Goal: Find specific page/section: Find specific page/section

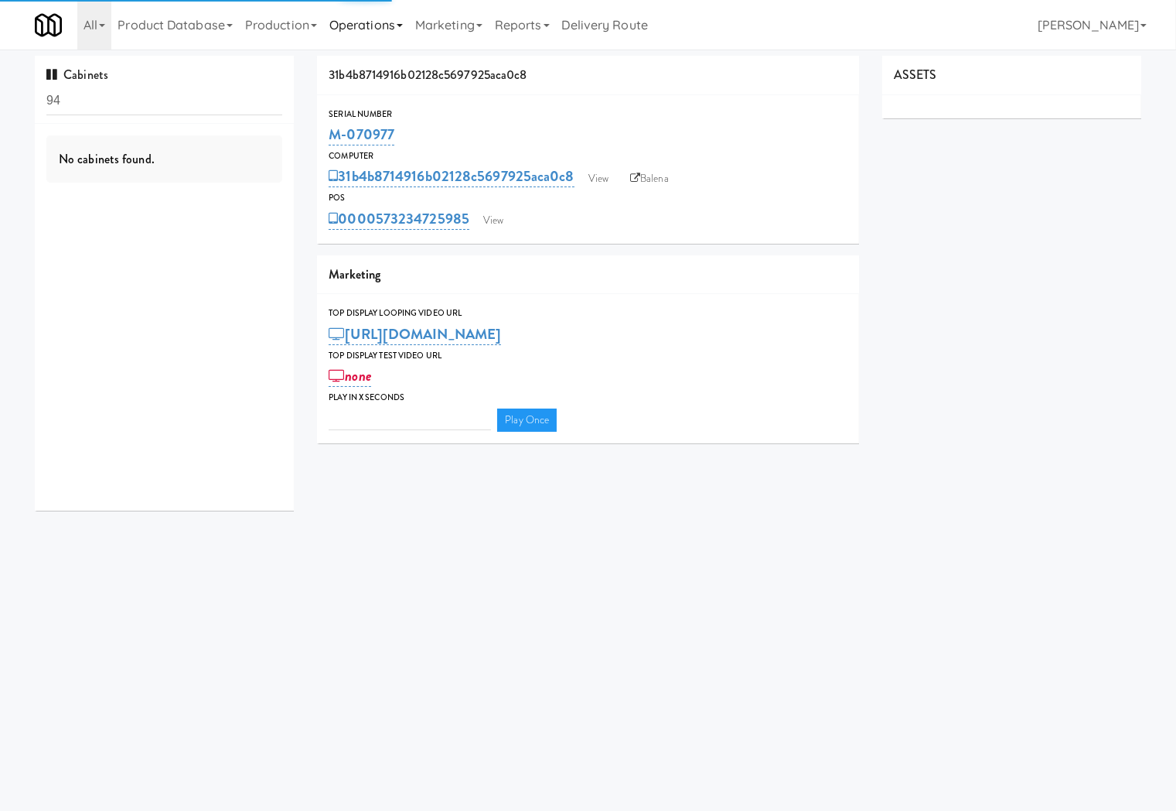
click at [398, 28] on link "Operations" at bounding box center [366, 25] width 86 height 50
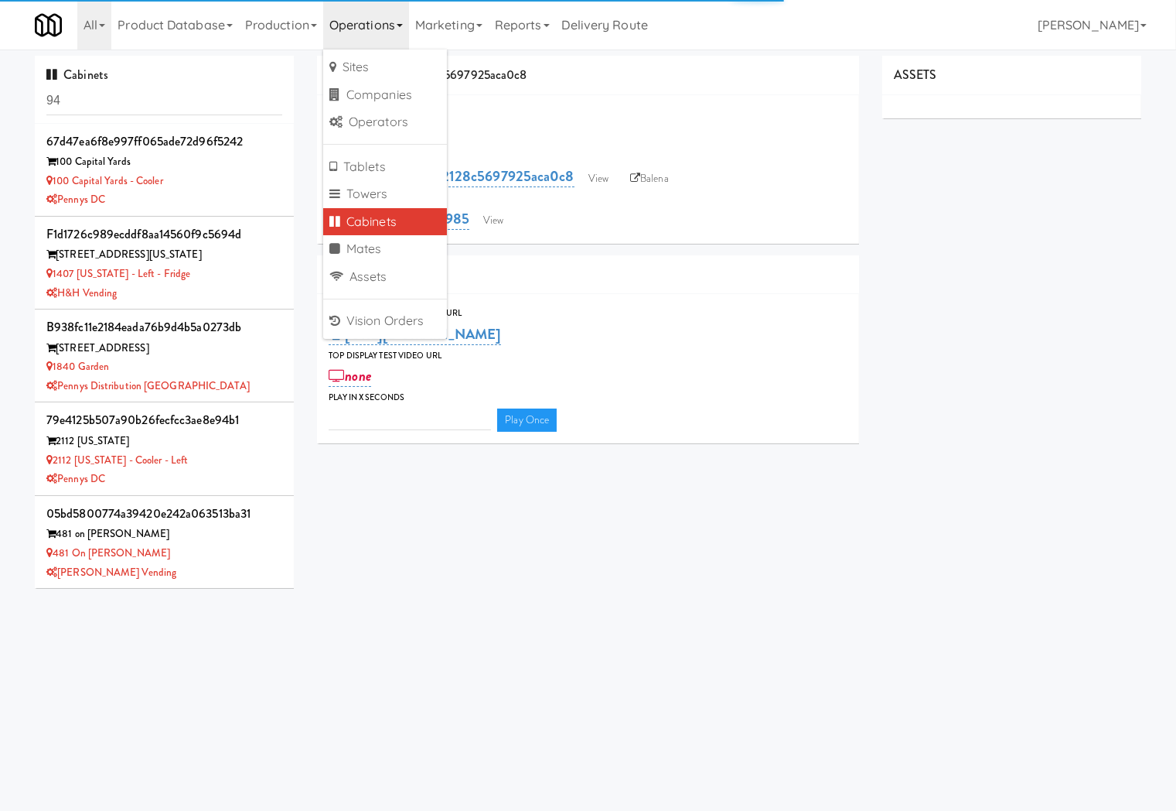
type input "3"
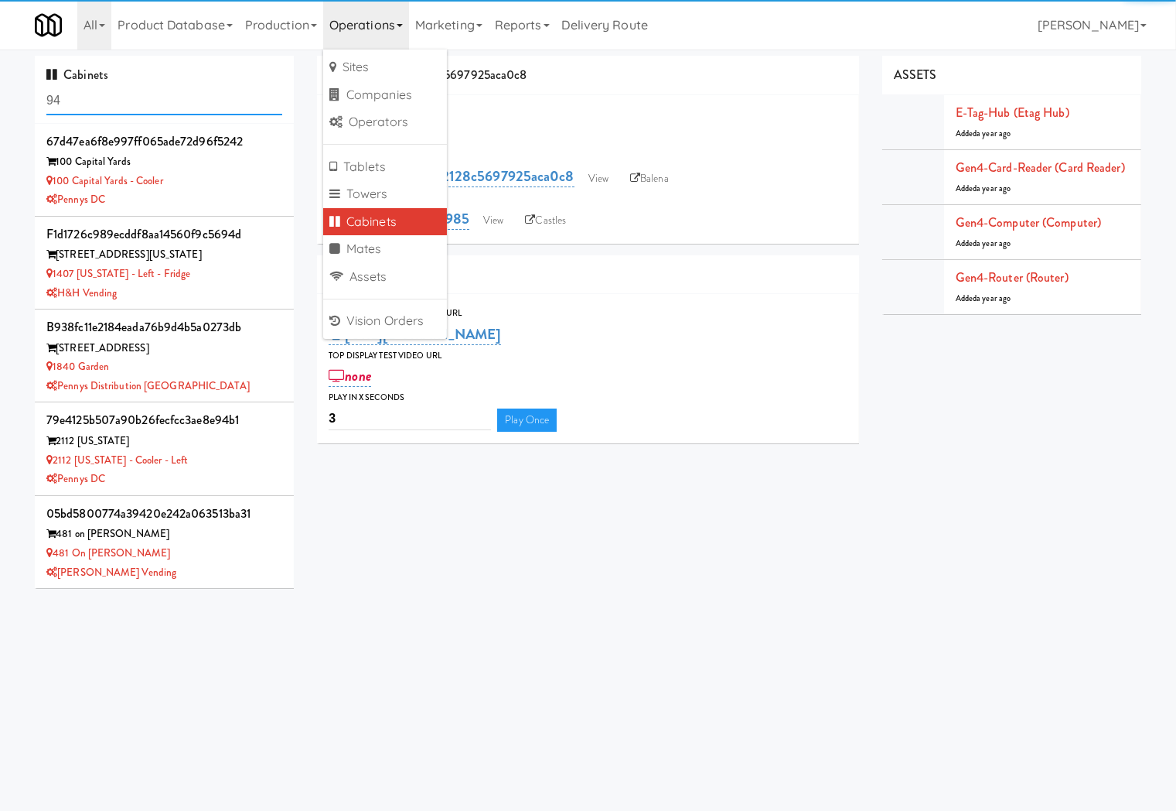
click at [142, 104] on input "94" at bounding box center [164, 101] width 236 height 29
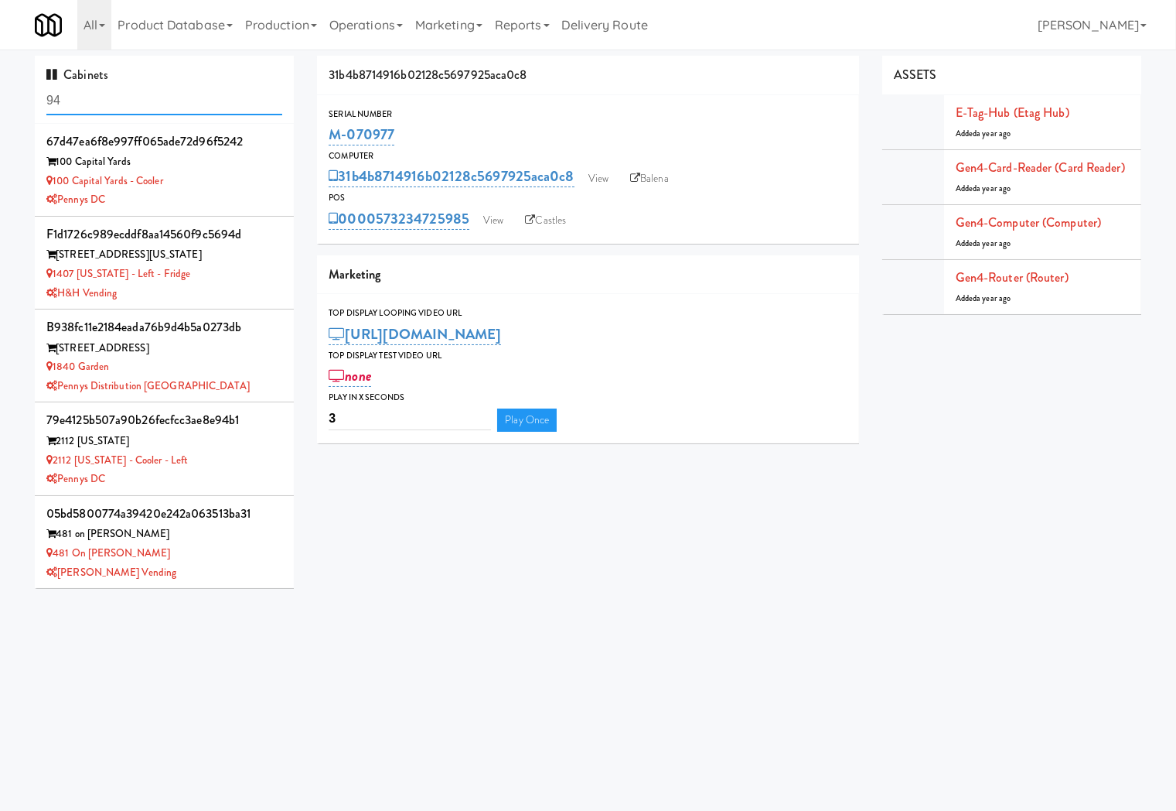
click at [142, 104] on input "94" at bounding box center [164, 101] width 236 height 29
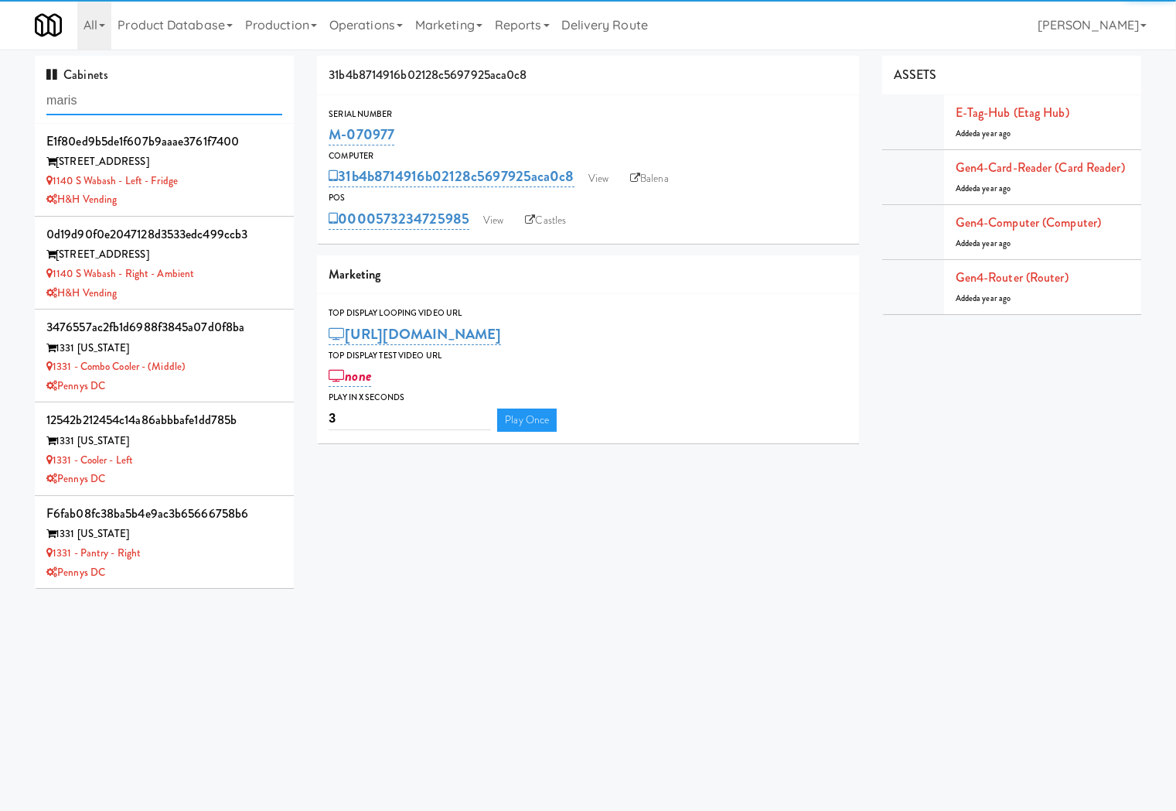
type input "maris"
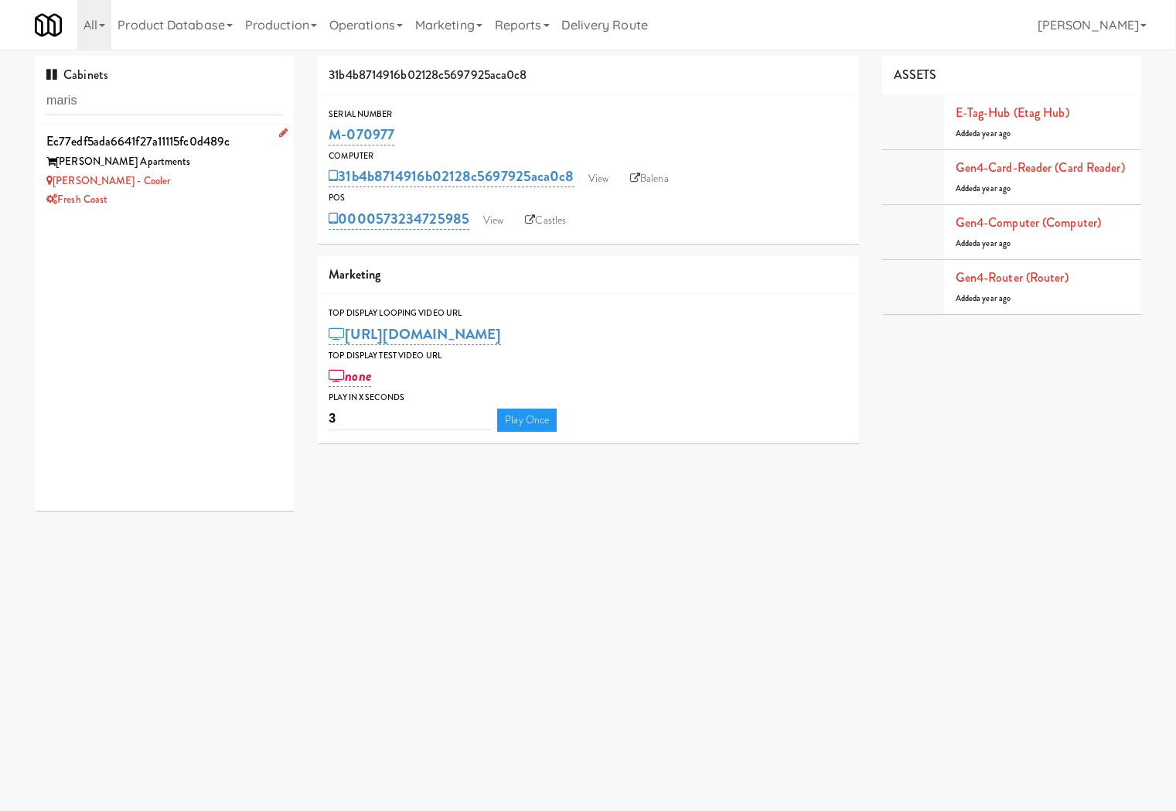
click at [189, 167] on div "Marisol Apartments" at bounding box center [164, 161] width 236 height 19
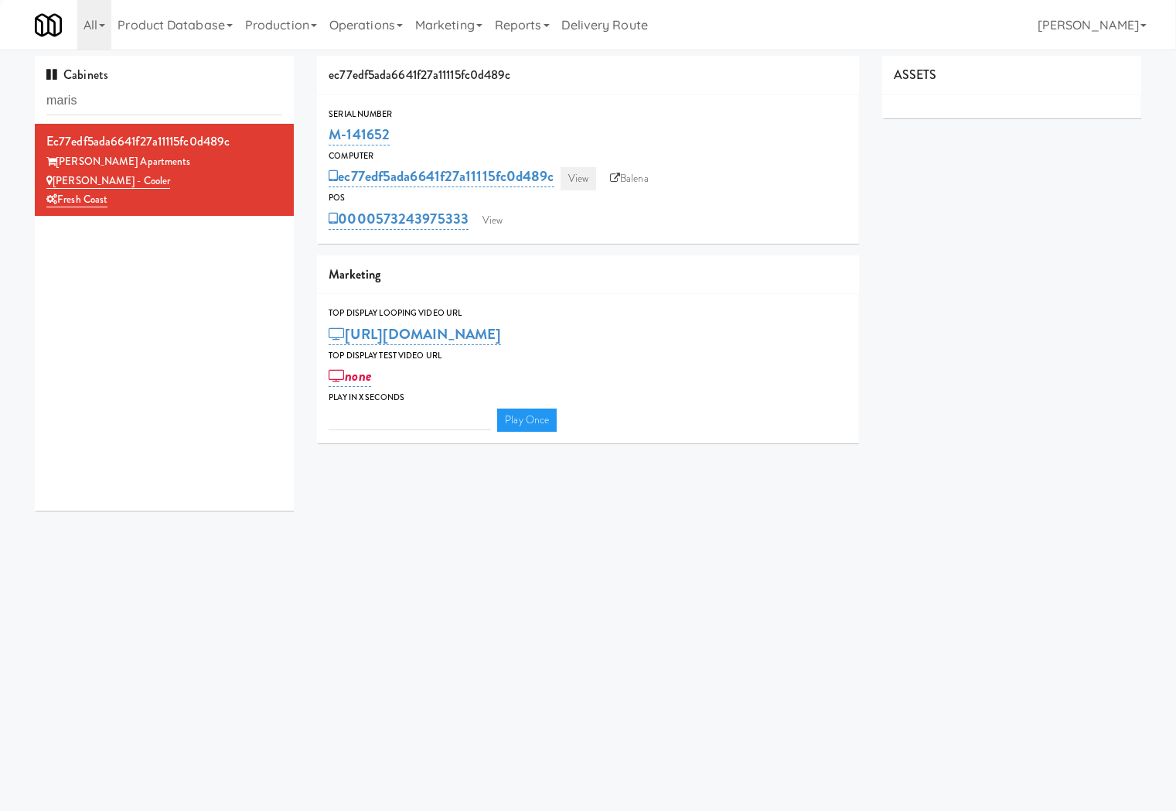
type input "3"
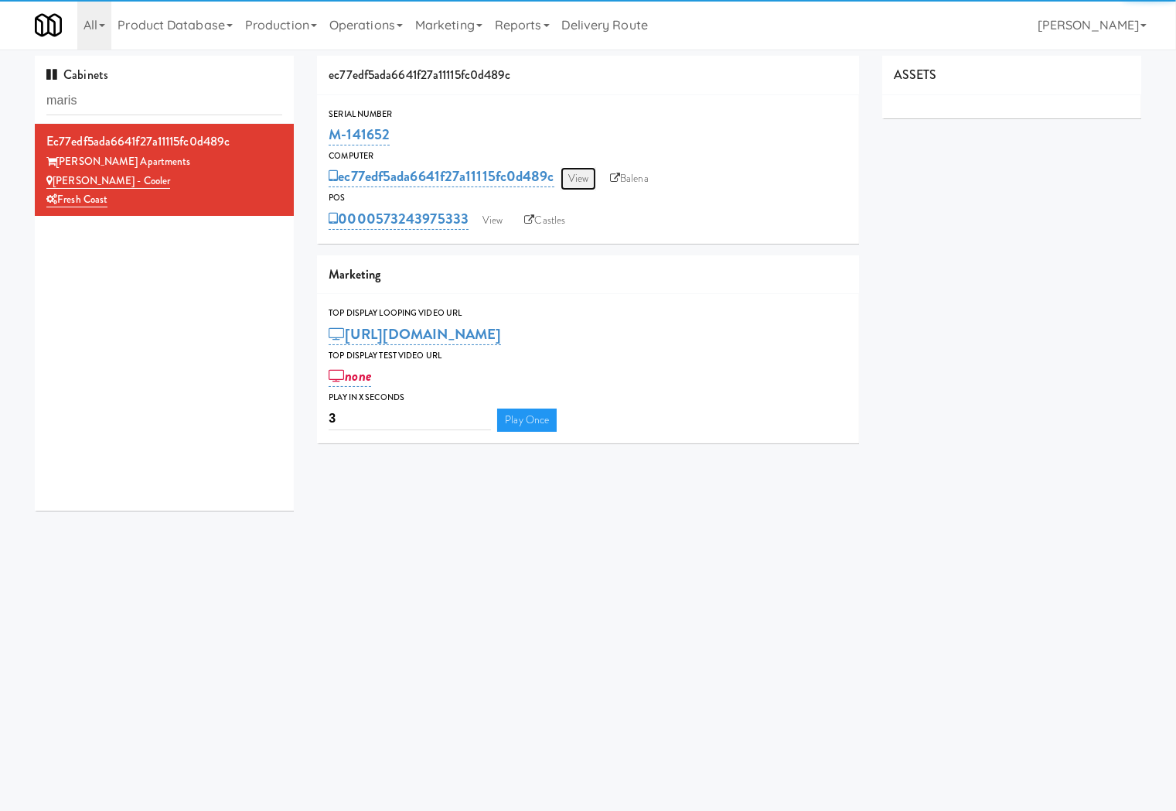
click at [585, 170] on link "View" at bounding box center [579, 178] width 36 height 23
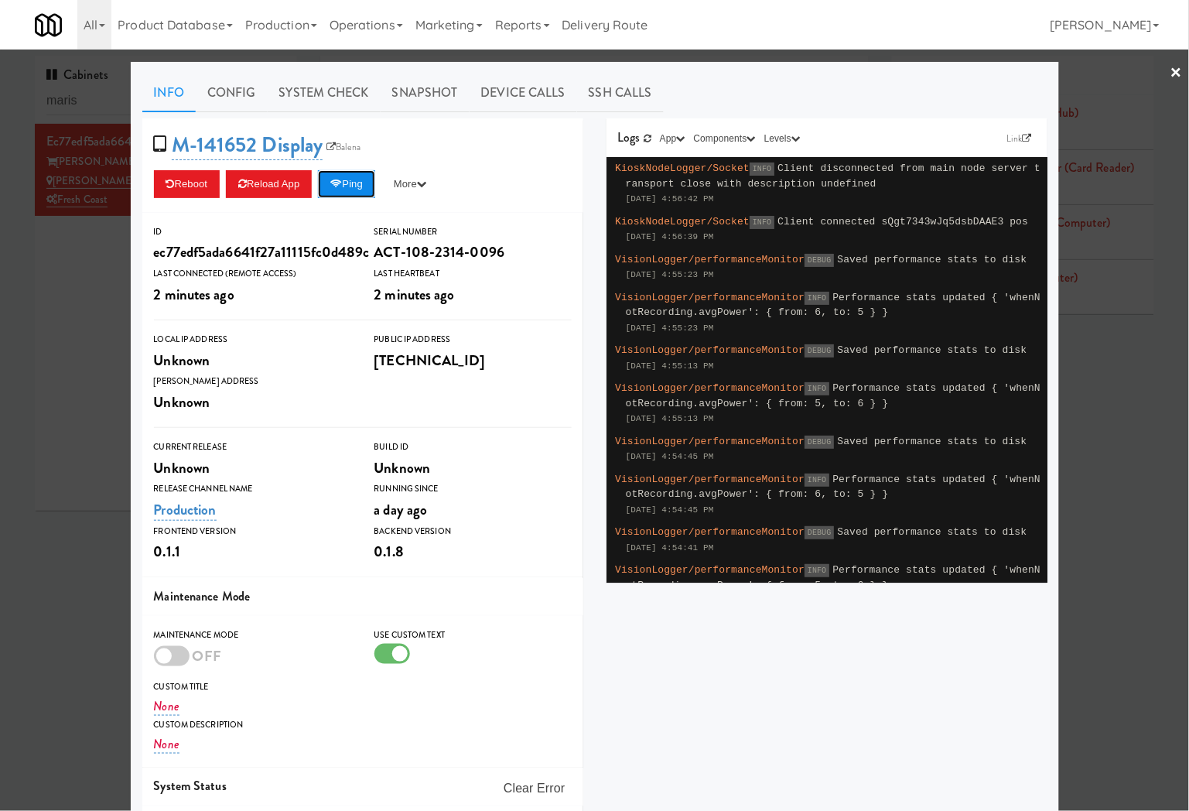
click at [360, 184] on button "Ping" at bounding box center [346, 184] width 57 height 28
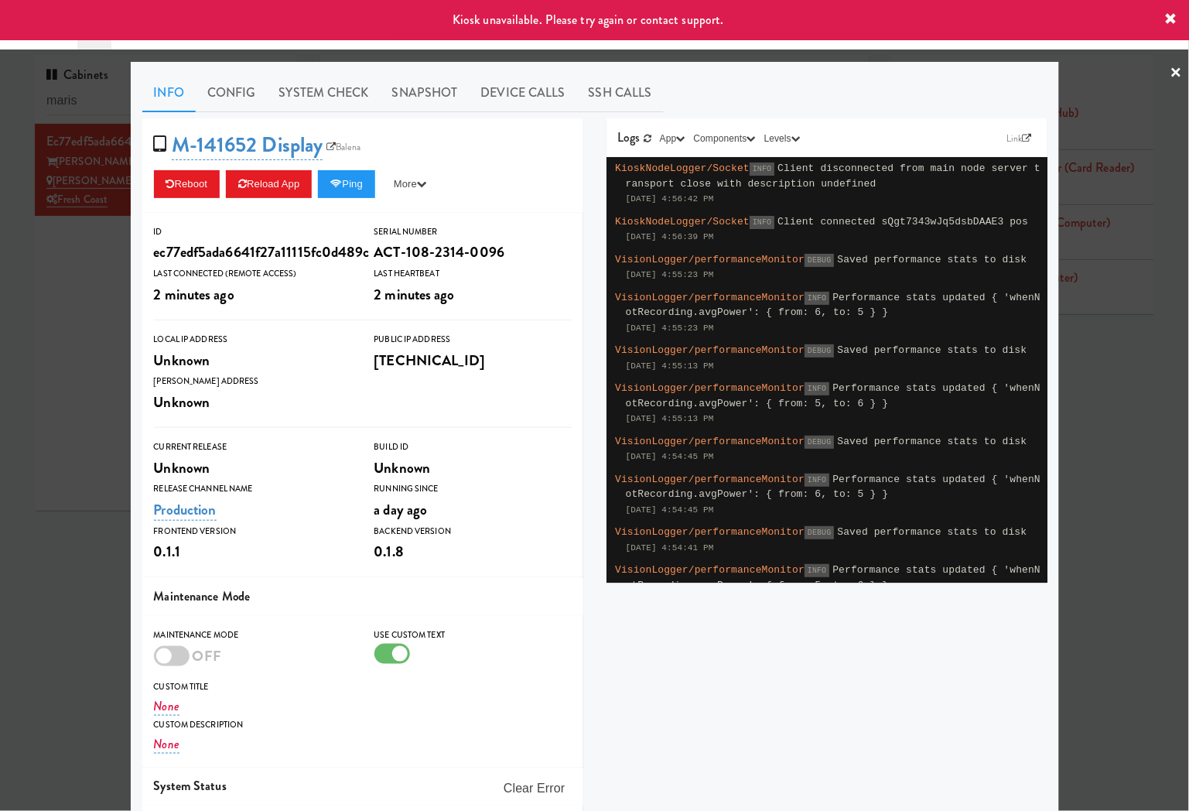
click at [65, 268] on div at bounding box center [594, 405] width 1189 height 811
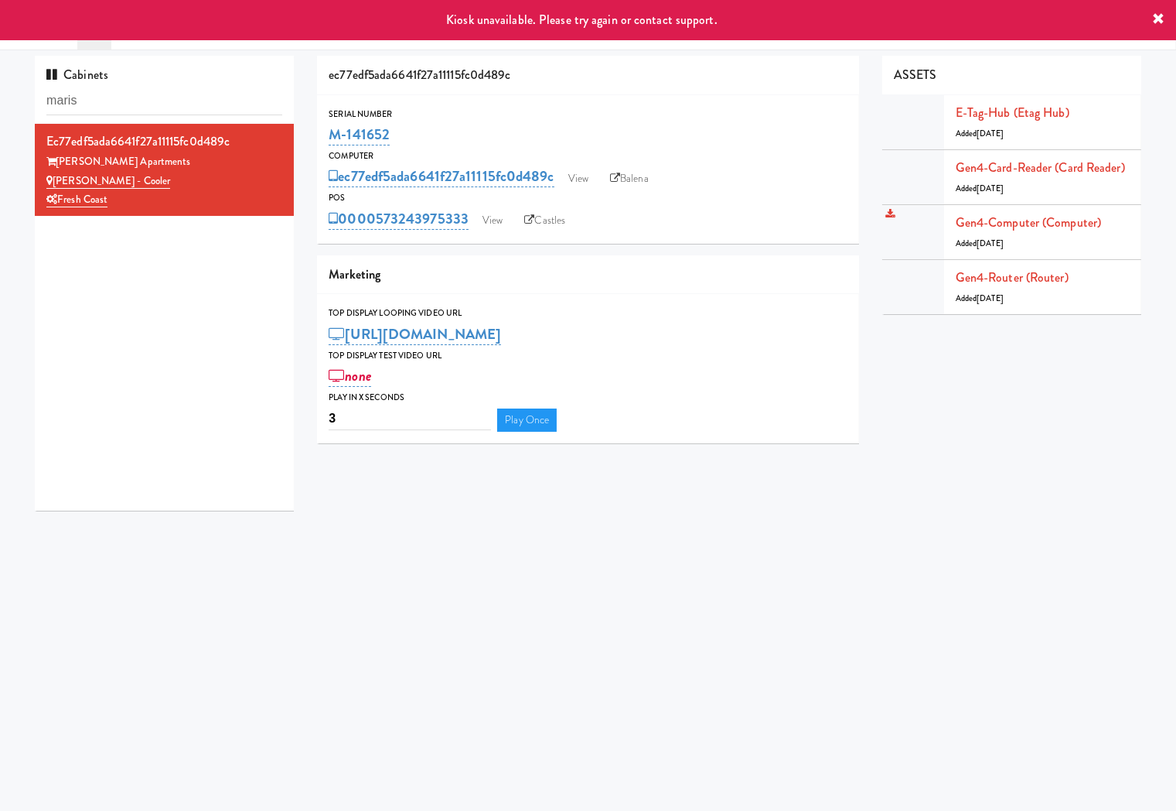
click at [1027, 258] on li "Gen4-computer (Computer) Added 2 months ago" at bounding box center [1012, 232] width 259 height 55
click at [1026, 269] on link "Gen4-router (Router)" at bounding box center [1012, 277] width 113 height 18
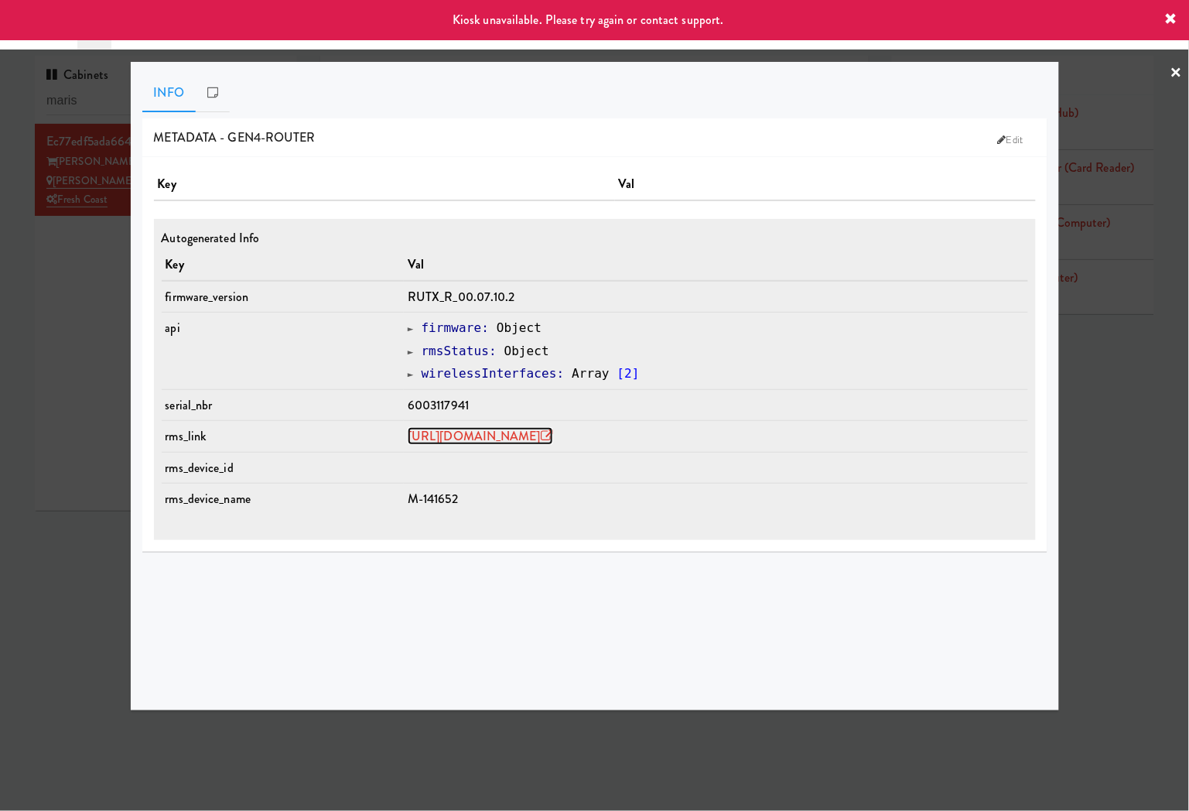
click at [445, 435] on link "https://rms.teltonika-networks.com/devices/1441923" at bounding box center [480, 436] width 145 height 18
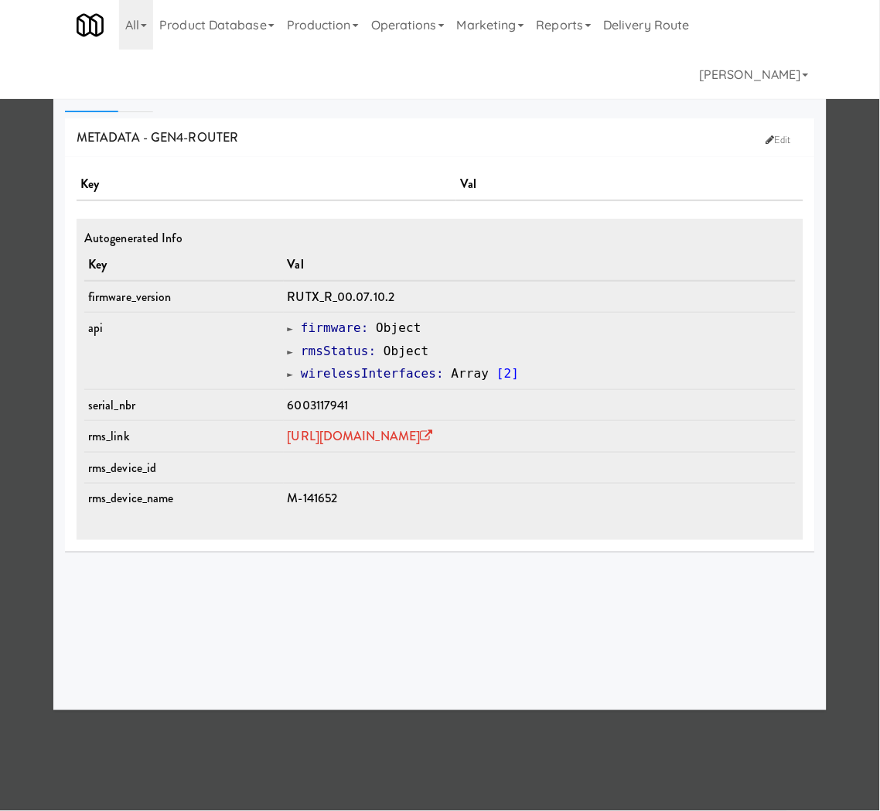
click at [377, 50] on div at bounding box center [440, 405] width 880 height 811
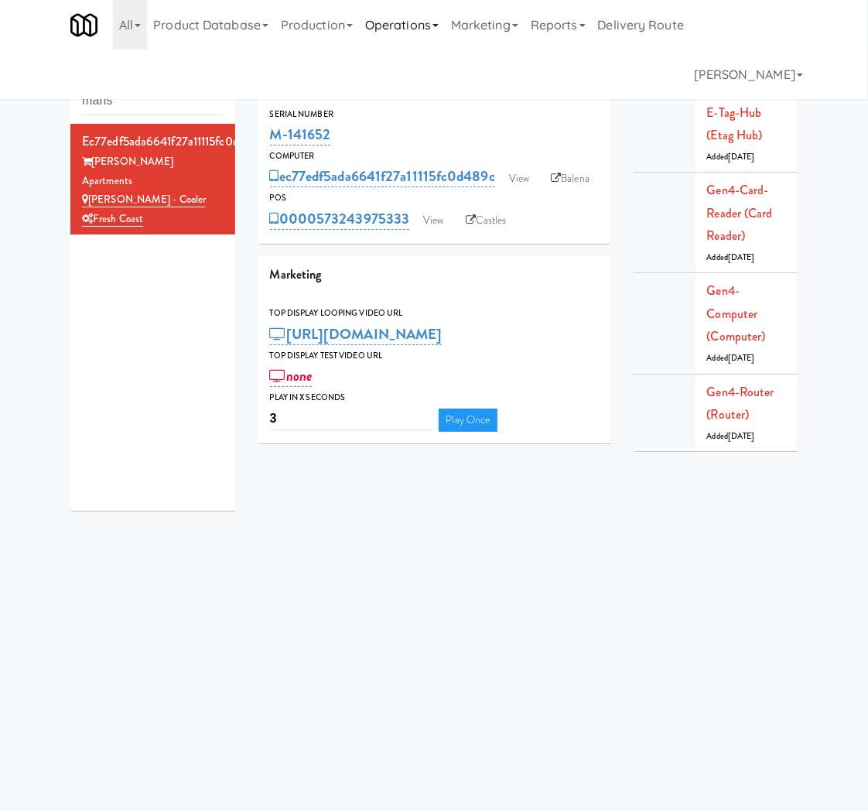
click at [388, 26] on link "Operations" at bounding box center [402, 25] width 86 height 50
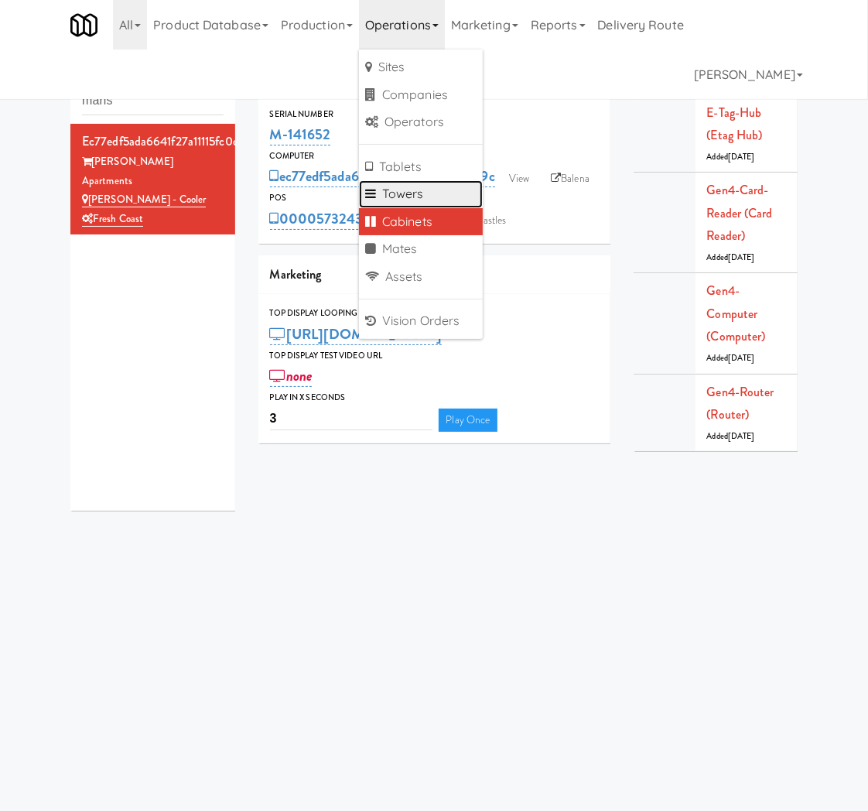
click at [445, 191] on link "Towers" at bounding box center [421, 194] width 124 height 28
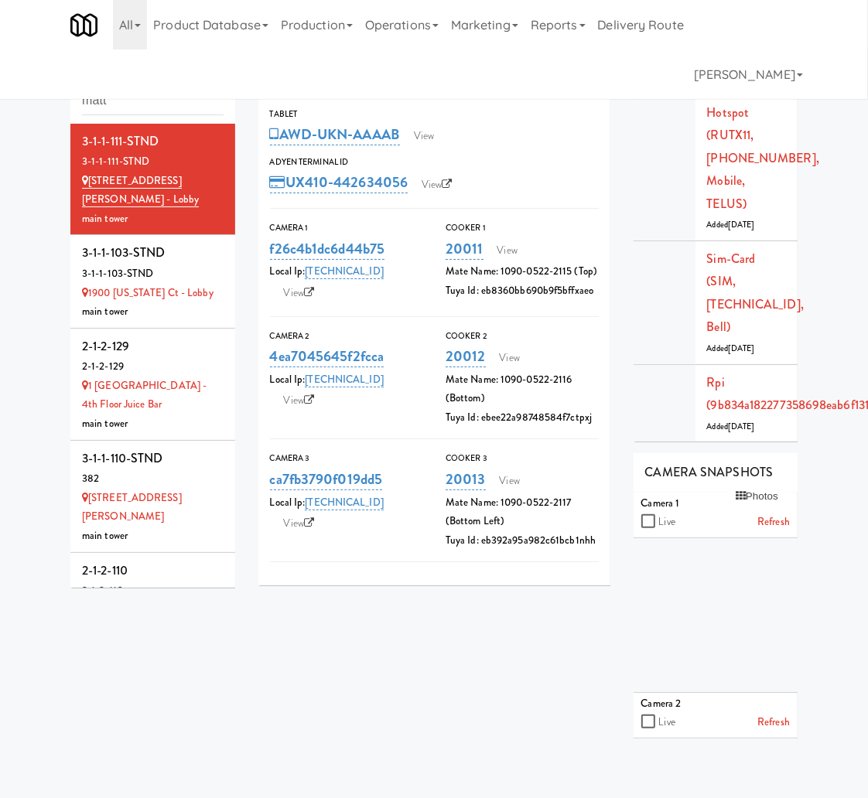
type input "matt"
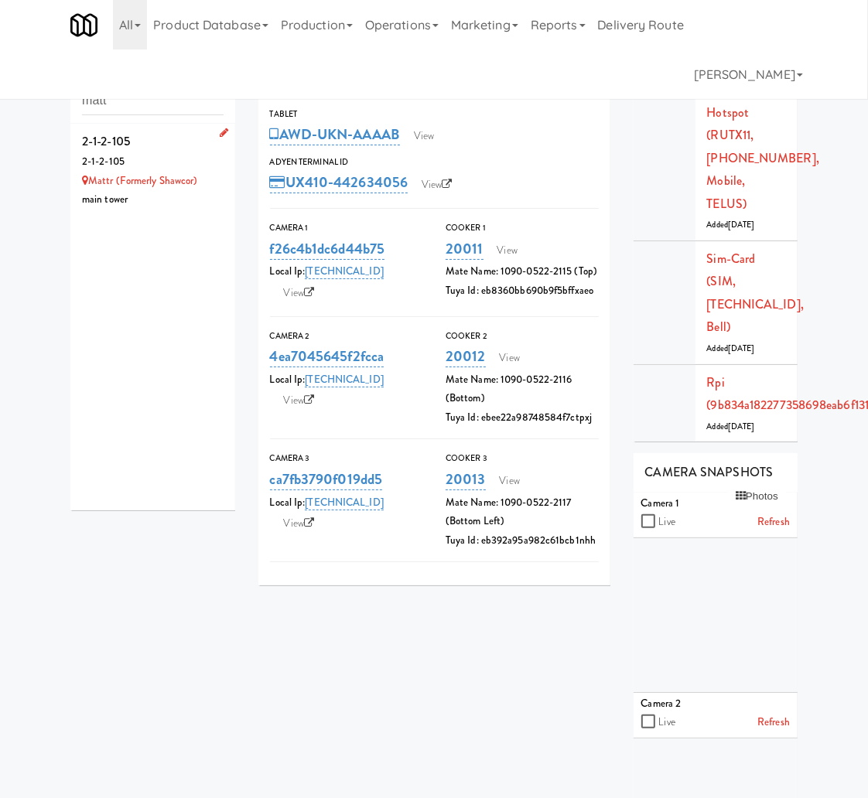
click at [153, 143] on div "2-1-2-105" at bounding box center [153, 141] width 142 height 23
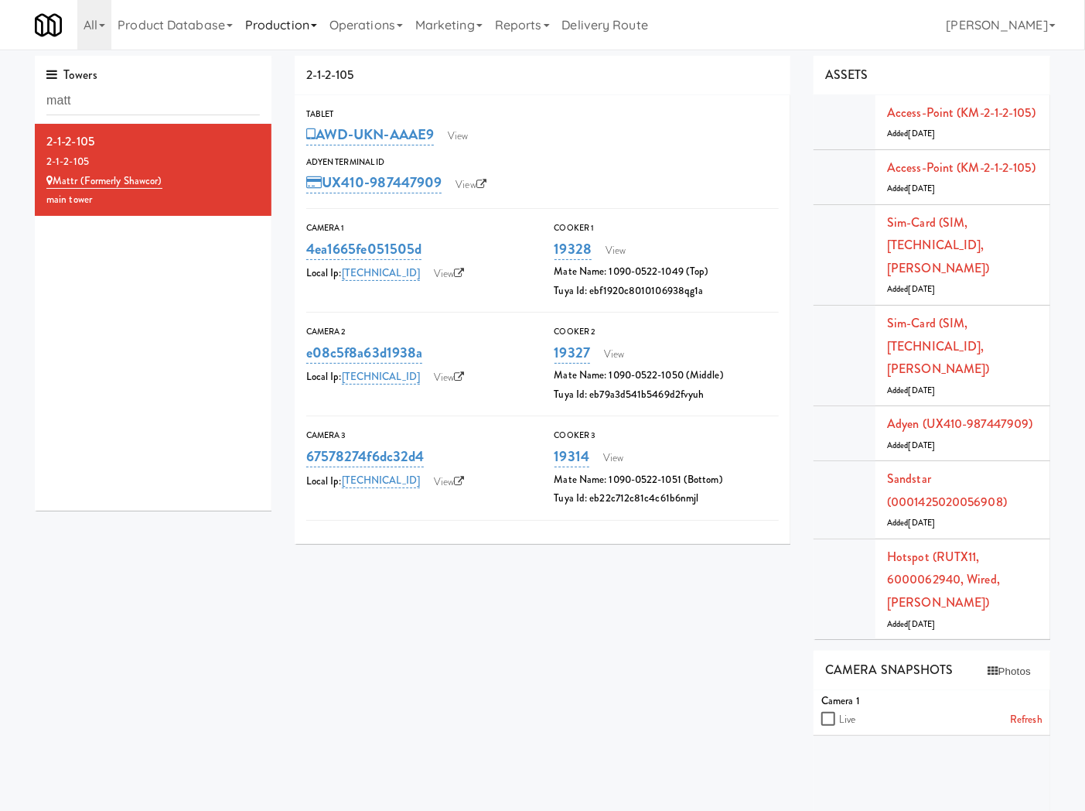
drag, startPoint x: 312, startPoint y: 26, endPoint x: 322, endPoint y: 23, distance: 10.3
click at [316, 25] on link "Production" at bounding box center [281, 25] width 84 height 50
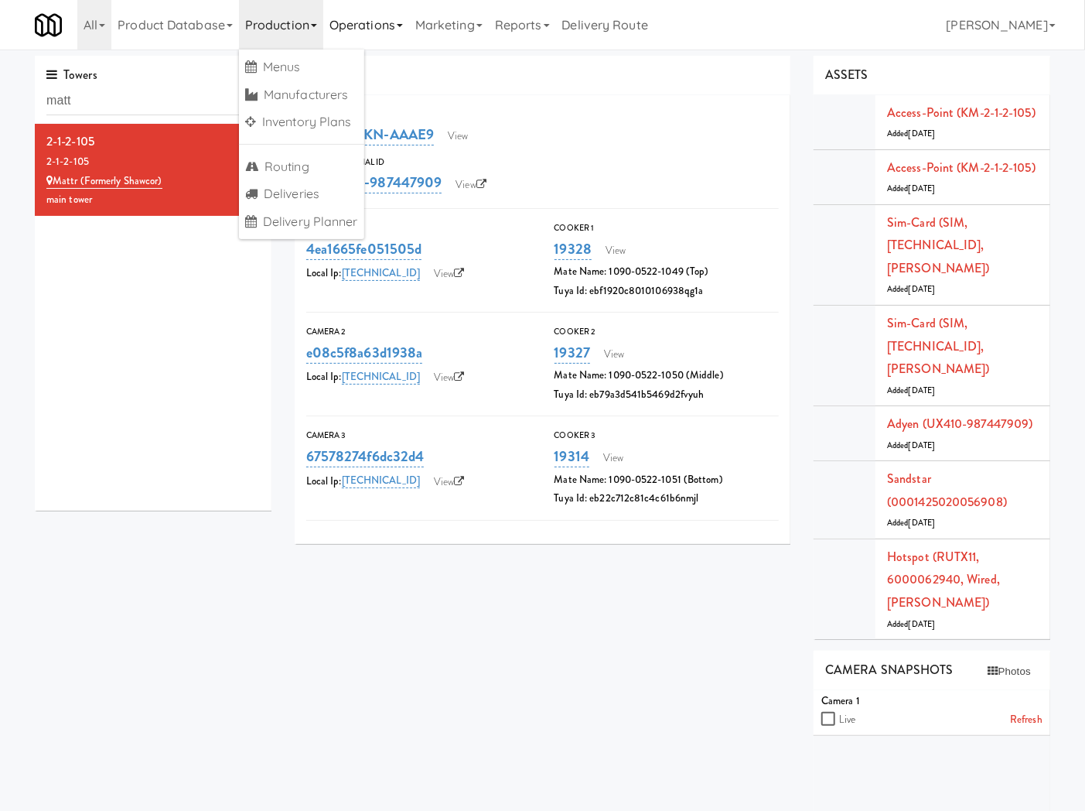
click at [372, 34] on link "Operations" at bounding box center [366, 25] width 86 height 50
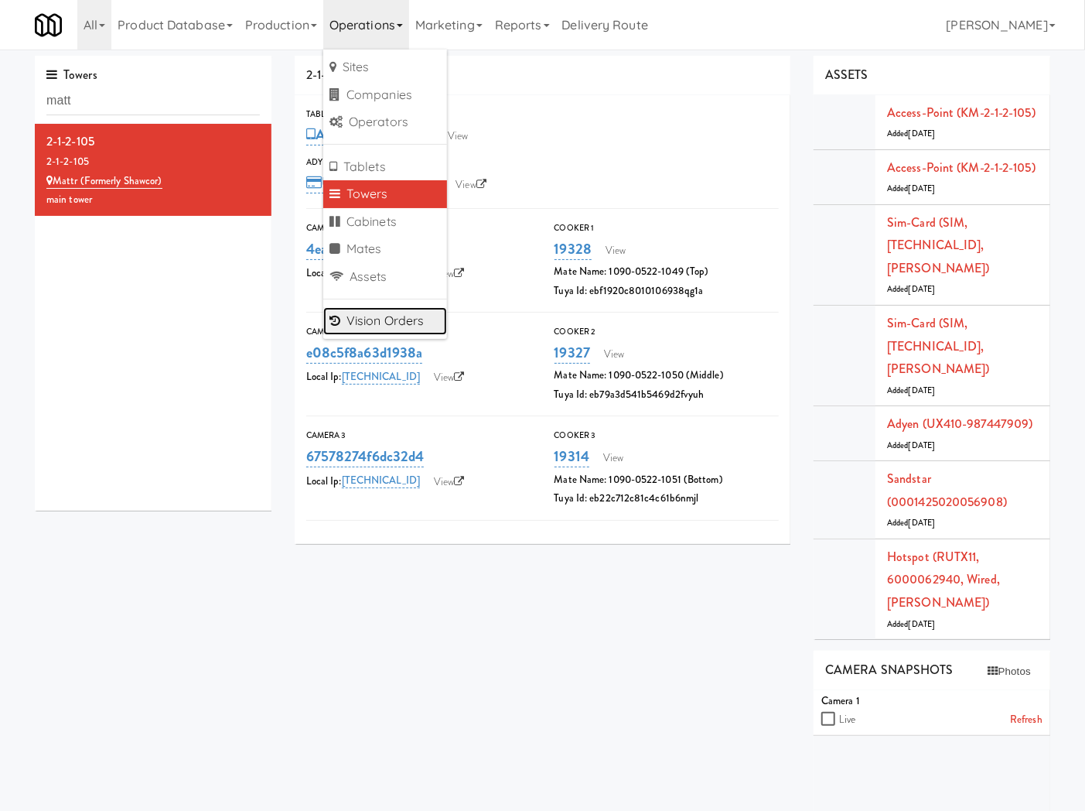
click at [373, 326] on link "Vision Orders" at bounding box center [385, 321] width 124 height 28
